Goal: Task Accomplishment & Management: Use online tool/utility

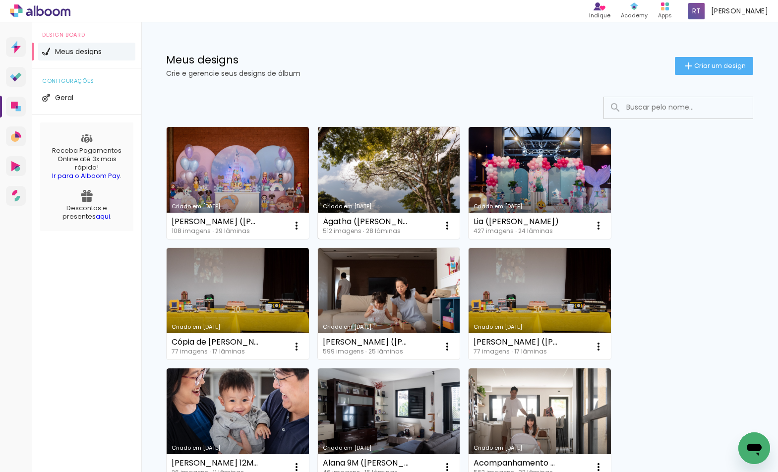
click at [401, 145] on link "Criado em [DATE]" at bounding box center [389, 183] width 142 height 112
